Goal: Task Accomplishment & Management: Manage account settings

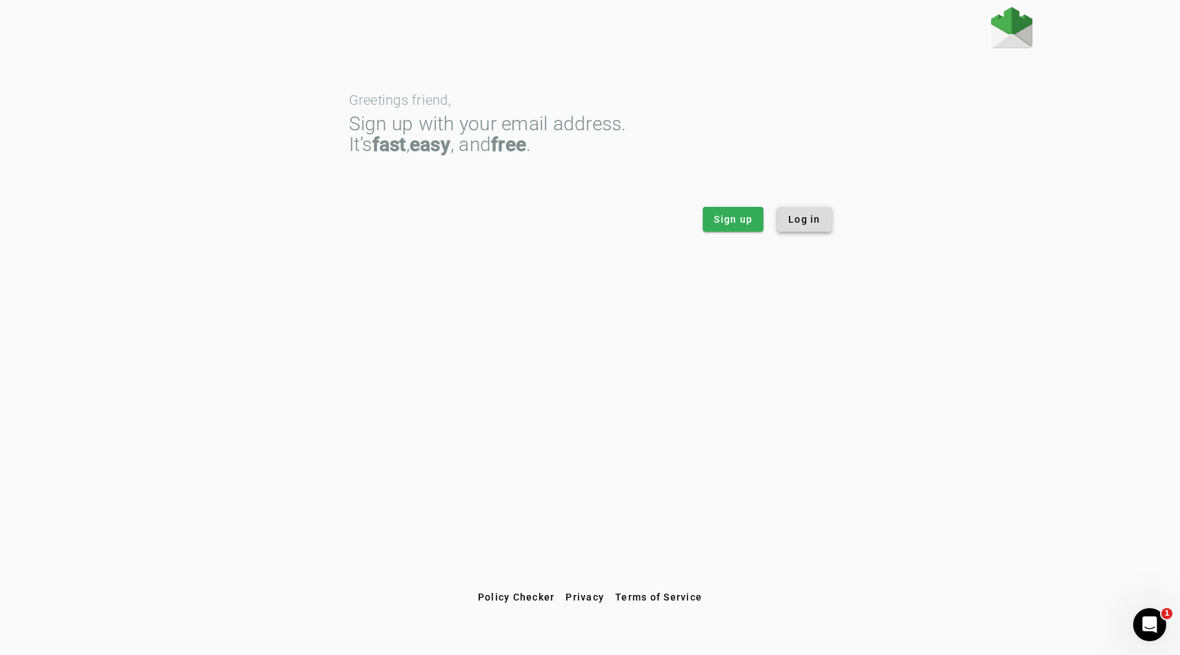
click at [805, 207] on span at bounding box center [804, 219] width 54 height 33
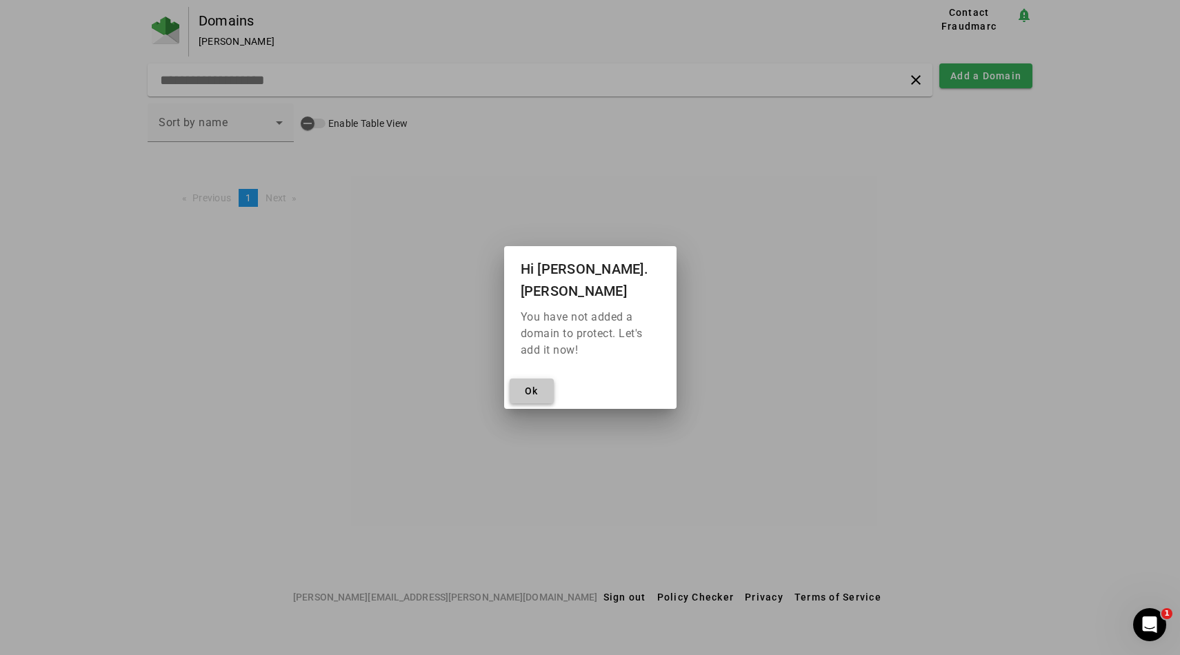
click at [535, 386] on span "Ok" at bounding box center [532, 391] width 14 height 11
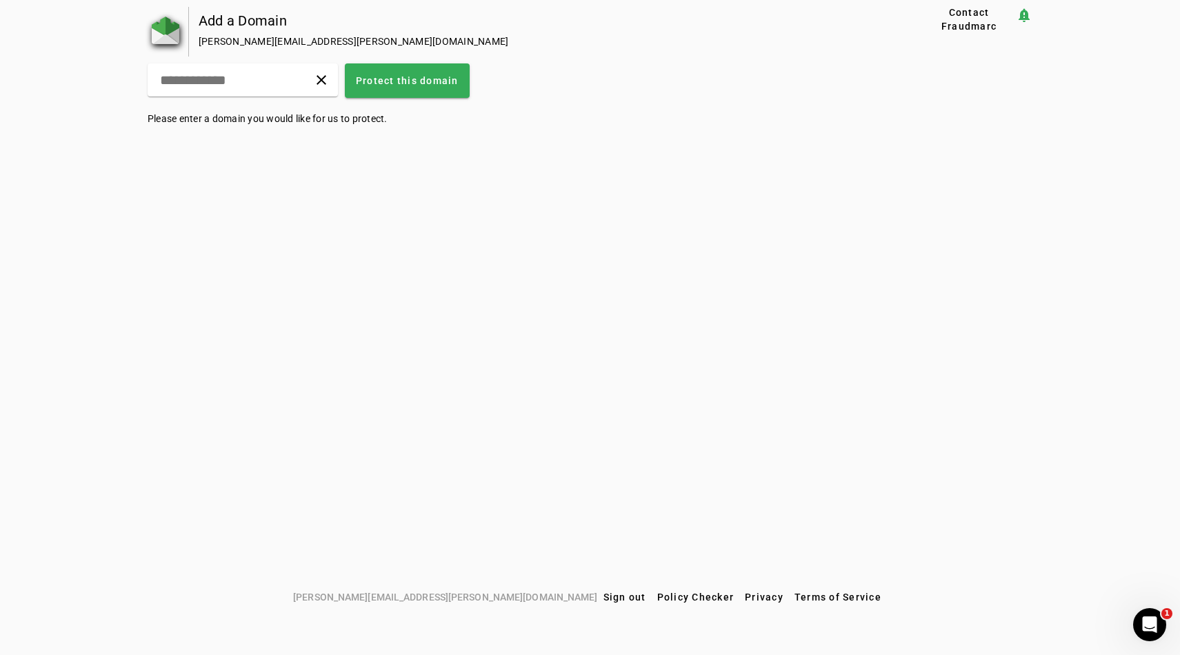
click at [179, 24] on img at bounding box center [166, 31] width 28 height 28
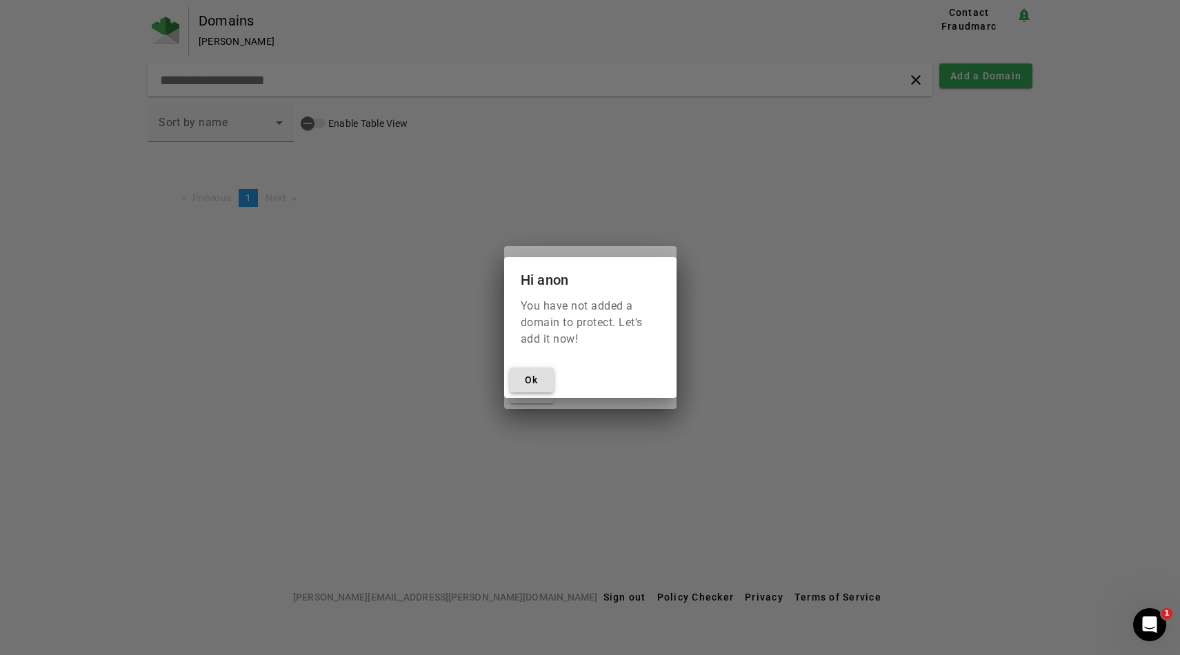
click at [539, 383] on span at bounding box center [532, 379] width 44 height 33
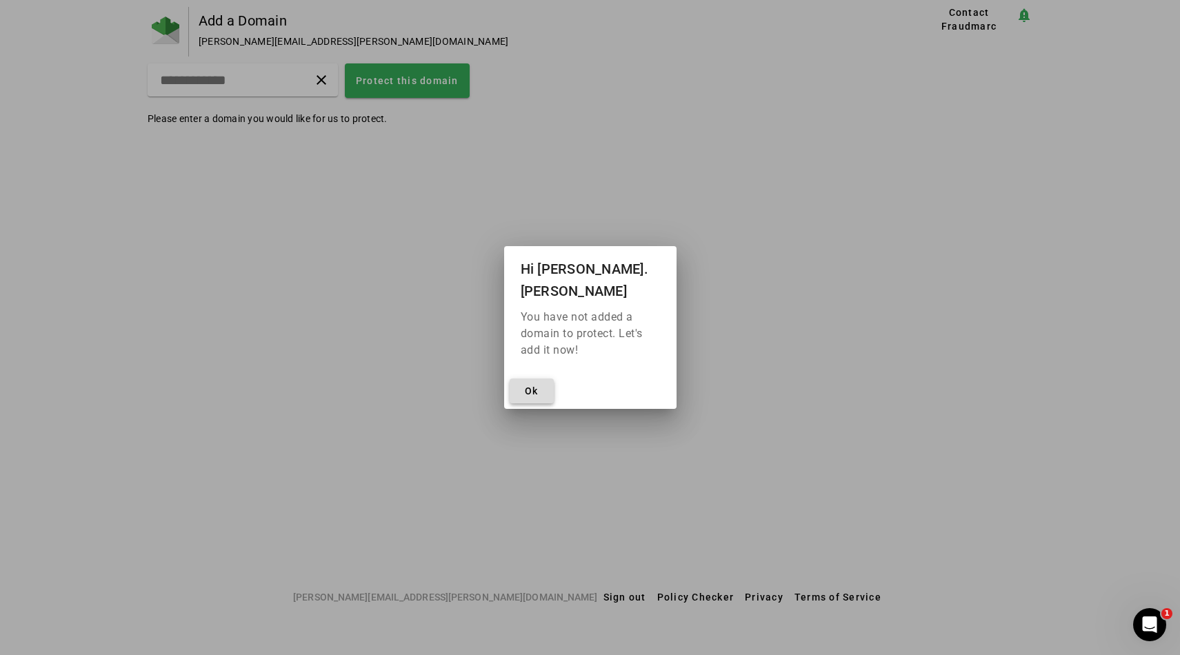
click at [536, 375] on span at bounding box center [532, 391] width 44 height 33
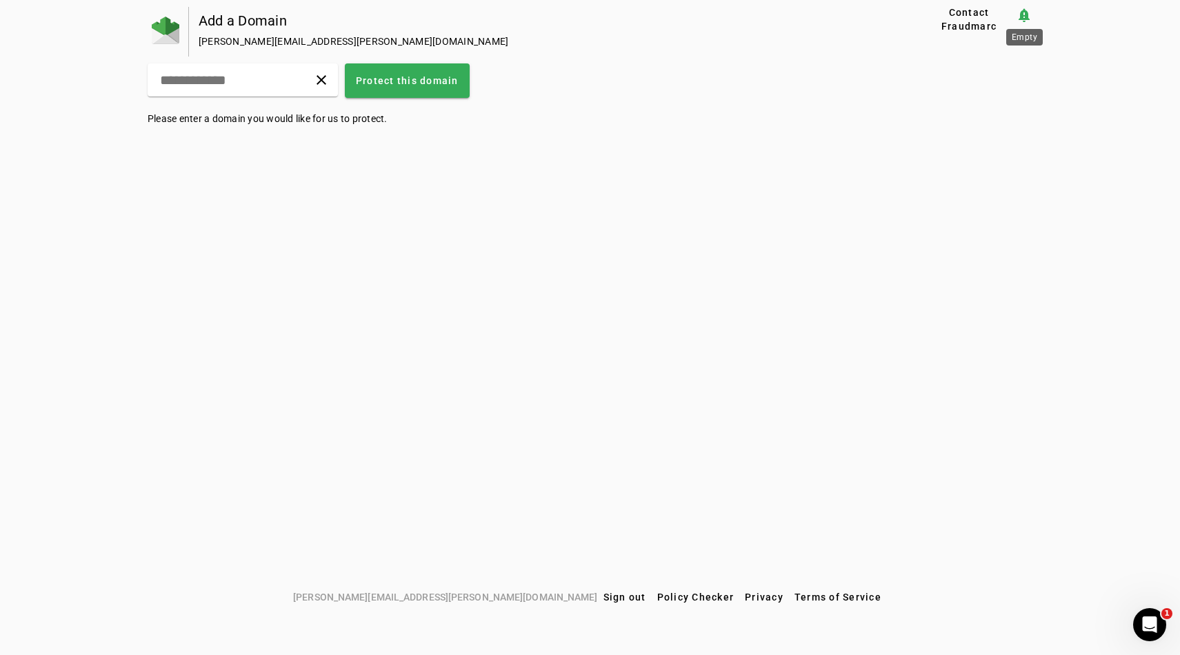
click at [1027, 8] on mat-icon "notification_important" at bounding box center [1024, 15] width 17 height 17
click at [983, 9] on span "Contact Fraudmarc" at bounding box center [969, 20] width 83 height 28
click at [1036, 15] on div "Add a Domain [PERSON_NAME][EMAIL_ADDRESS][PERSON_NAME][DOMAIN_NAME] Contact Fra…" at bounding box center [590, 296] width 1180 height 578
click at [1023, 14] on mat-icon "notification_important" at bounding box center [1024, 15] width 17 height 17
click at [603, 593] on span "Sign out" at bounding box center [624, 597] width 43 height 11
